Goal: Information Seeking & Learning: Learn about a topic

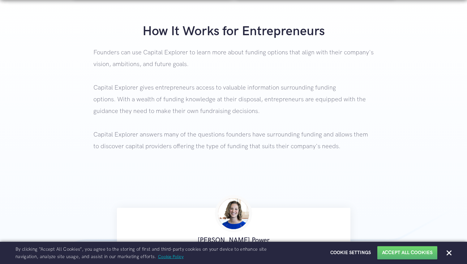
scroll to position [222, 0]
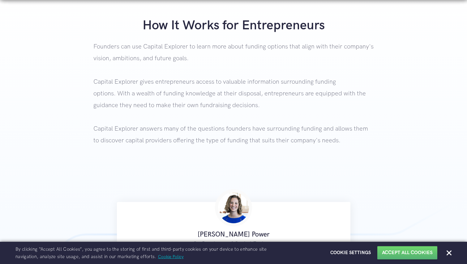
click at [199, 132] on p "Founders can use Capital Explorer to learn more about funding options that alig…" at bounding box center [233, 106] width 280 height 131
click at [448, 252] on button "Close" at bounding box center [449, 253] width 5 height 5
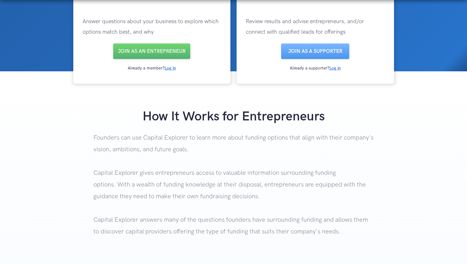
scroll to position [130, 0]
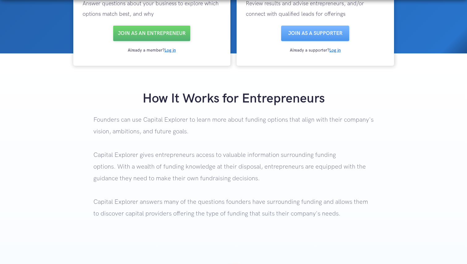
click at [231, 148] on p "Founders can use Capital Explorer to learn more about funding options that alig…" at bounding box center [233, 179] width 280 height 131
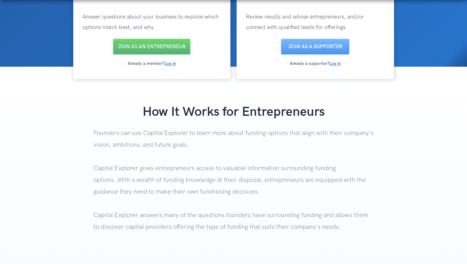
scroll to position [134, 0]
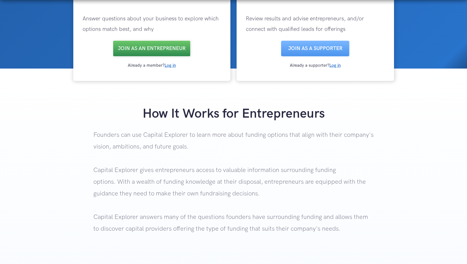
click at [145, 48] on link "Join as an entrepreneur" at bounding box center [151, 48] width 77 height 15
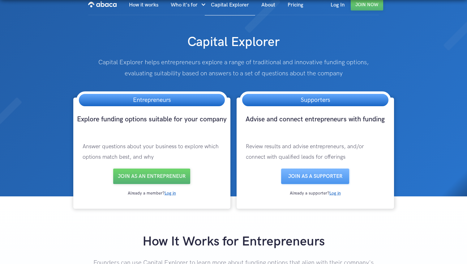
scroll to position [0, 0]
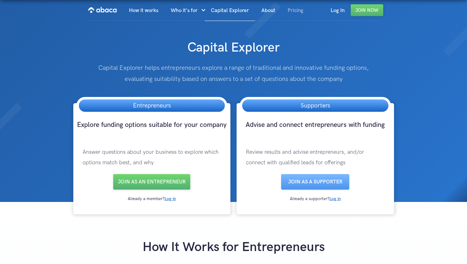
click at [295, 10] on link "Pricing" at bounding box center [296, 10] width 28 height 21
